Goal: Task Accomplishment & Management: Complete application form

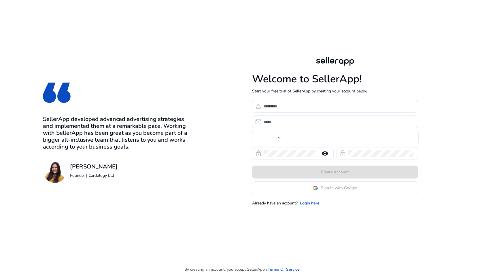
type input "****"
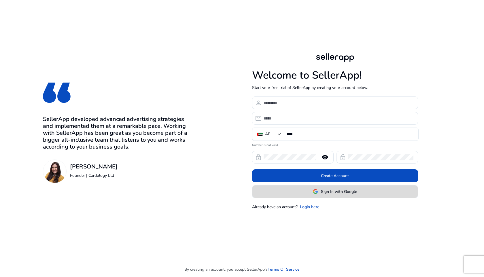
click at [336, 192] on span "Sign In with Google" at bounding box center [339, 192] width 36 height 6
